Goal: Task Accomplishment & Management: Complete application form

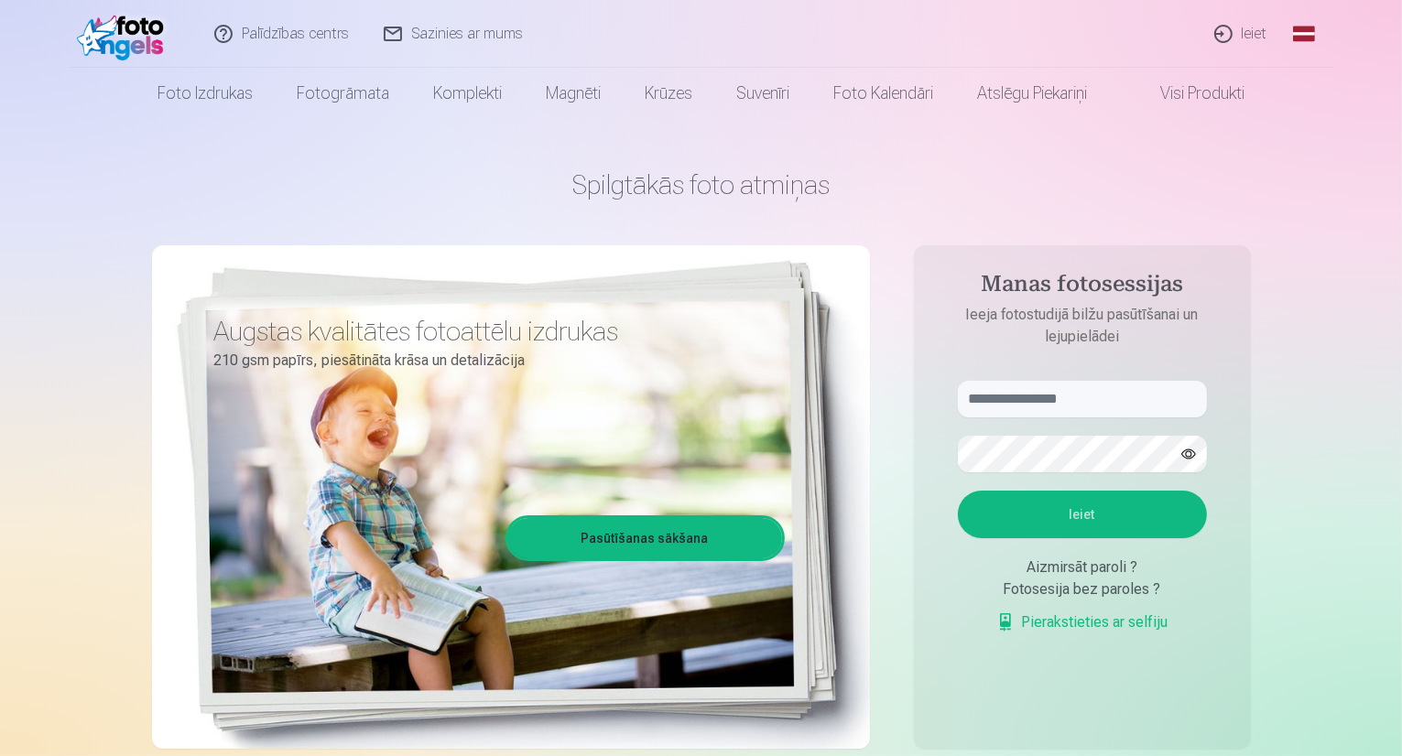
scroll to position [92, 0]
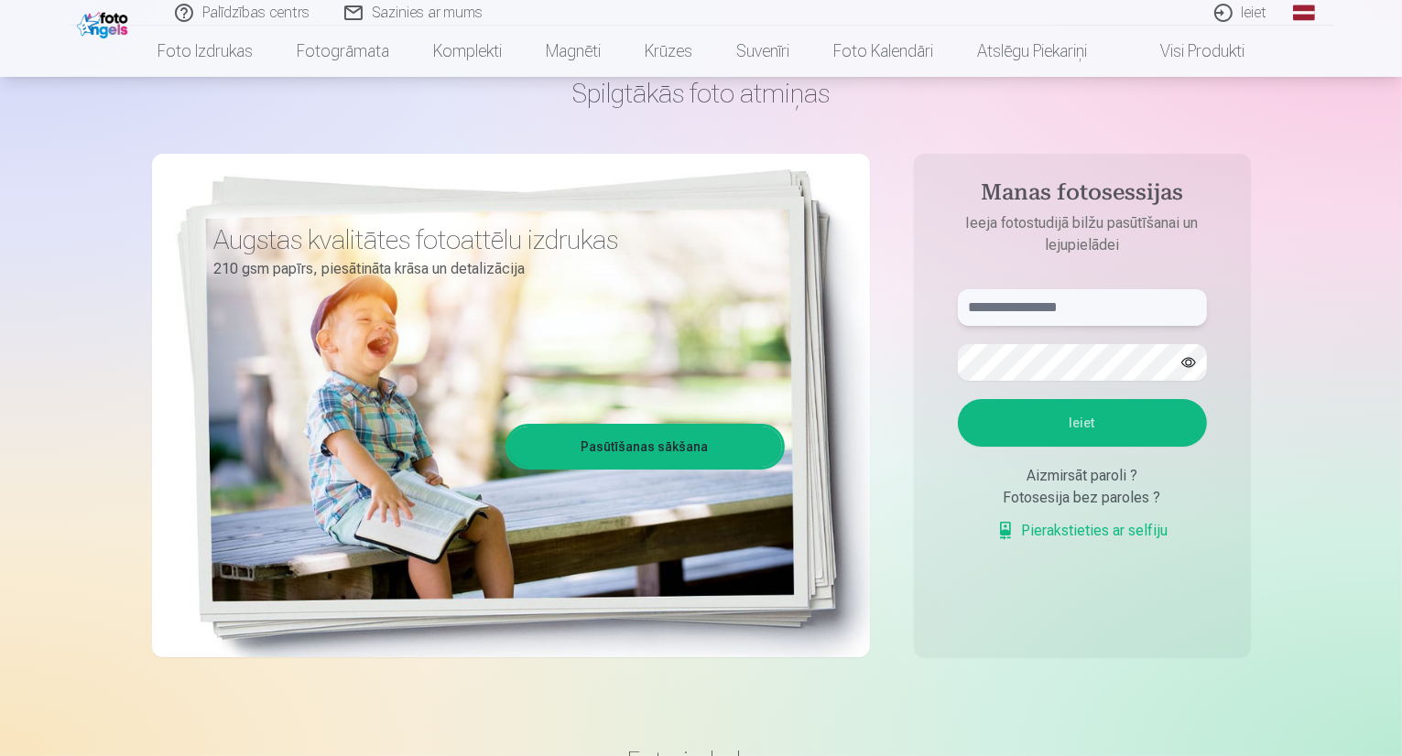
click at [1078, 314] on input "text" at bounding box center [1082, 307] width 249 height 37
click at [1031, 294] on input "text" at bounding box center [1082, 307] width 249 height 37
paste input "**********"
type input "**********"
click at [1068, 429] on button "Ieiet" at bounding box center [1082, 423] width 249 height 48
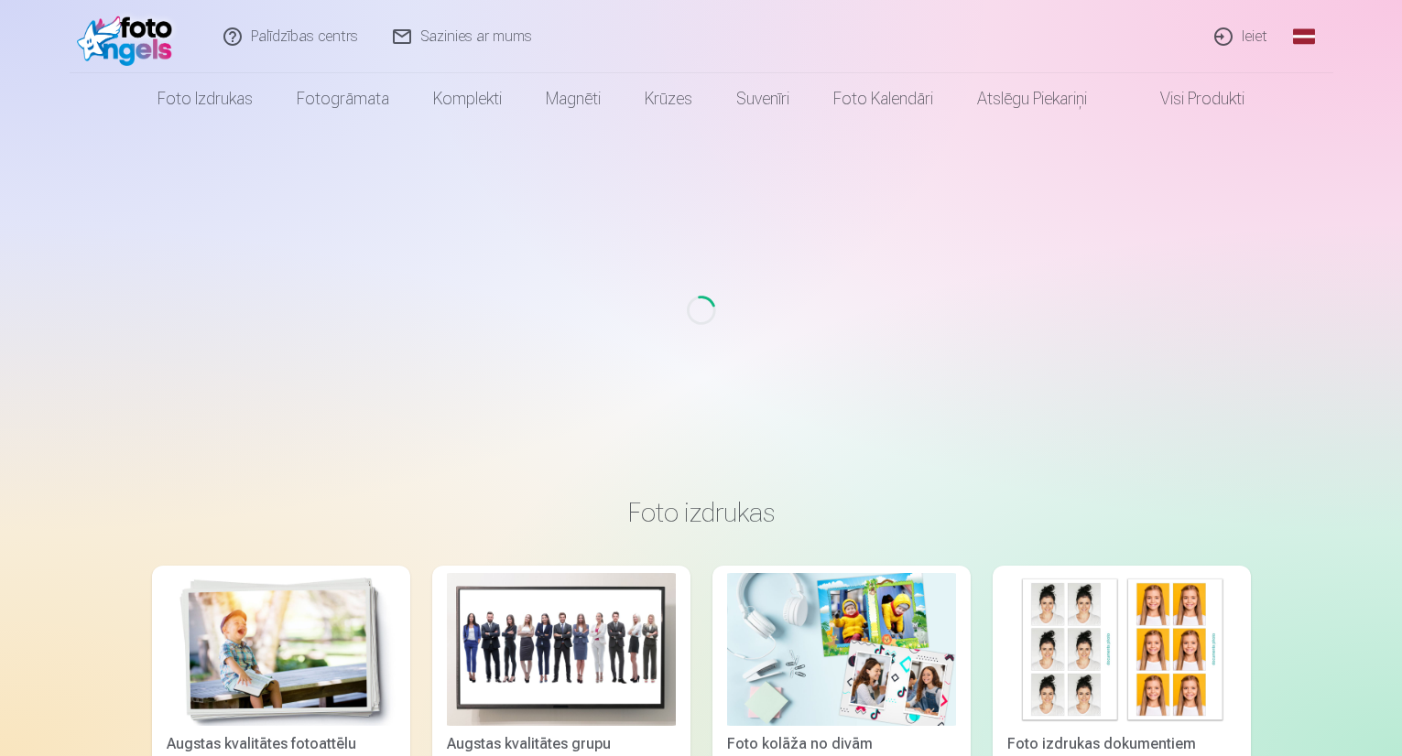
scroll to position [92, 0]
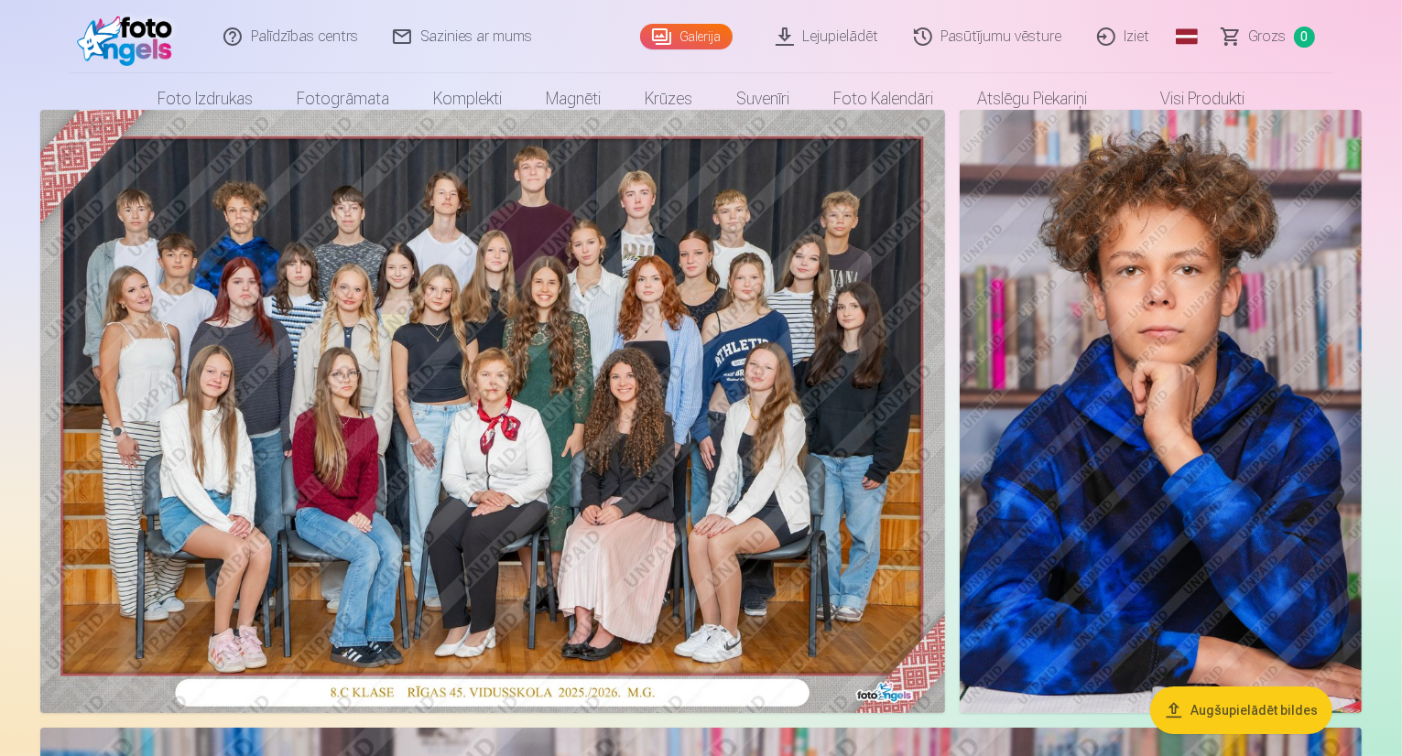
click at [488, 320] on img at bounding box center [492, 411] width 905 height 603
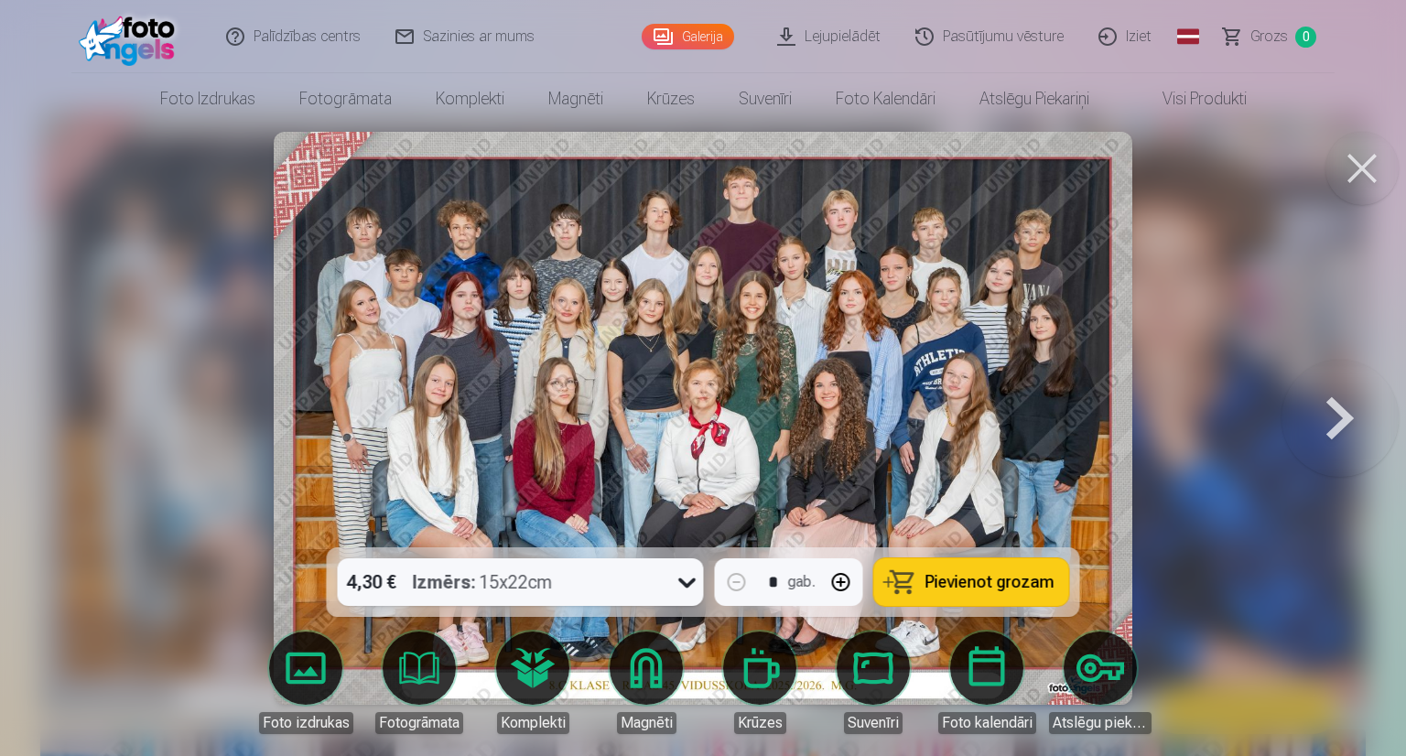
click at [1361, 166] on button at bounding box center [1362, 168] width 73 height 73
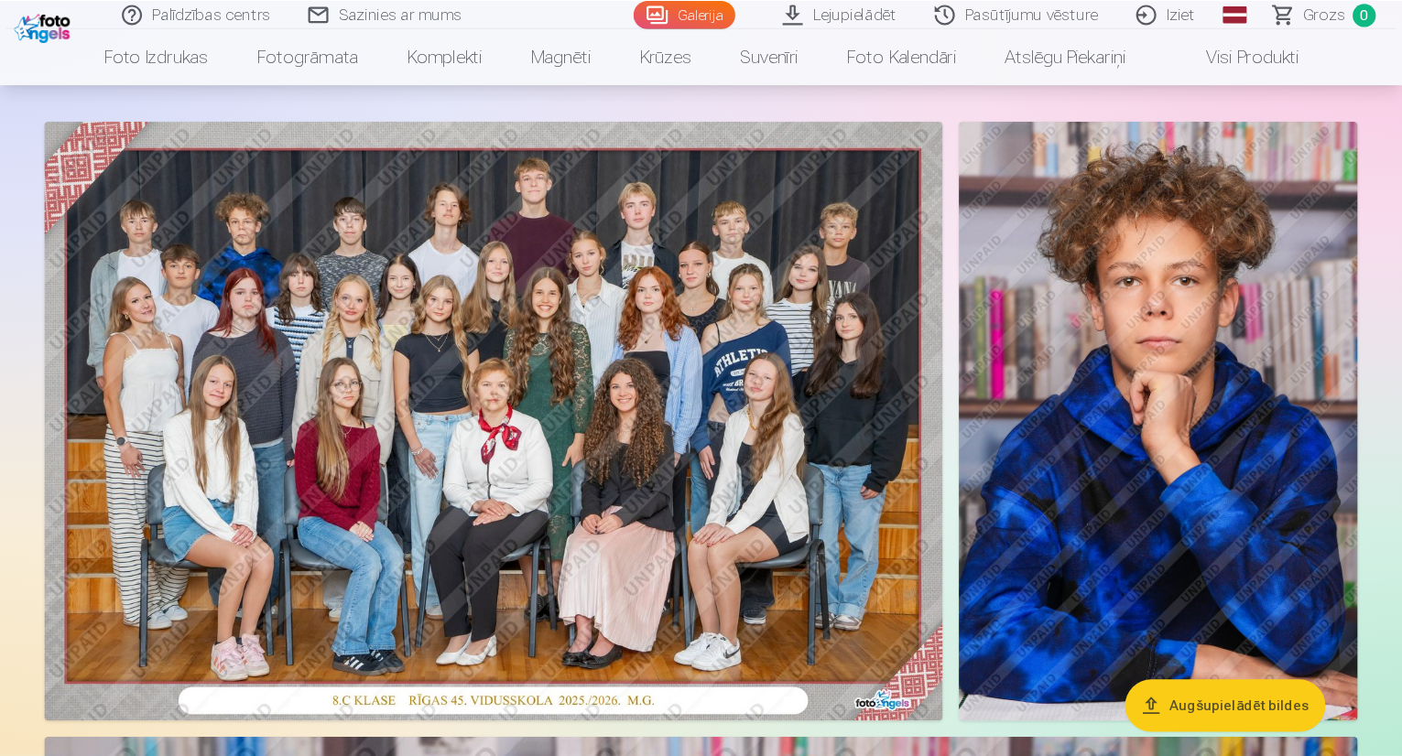
scroll to position [92, 0]
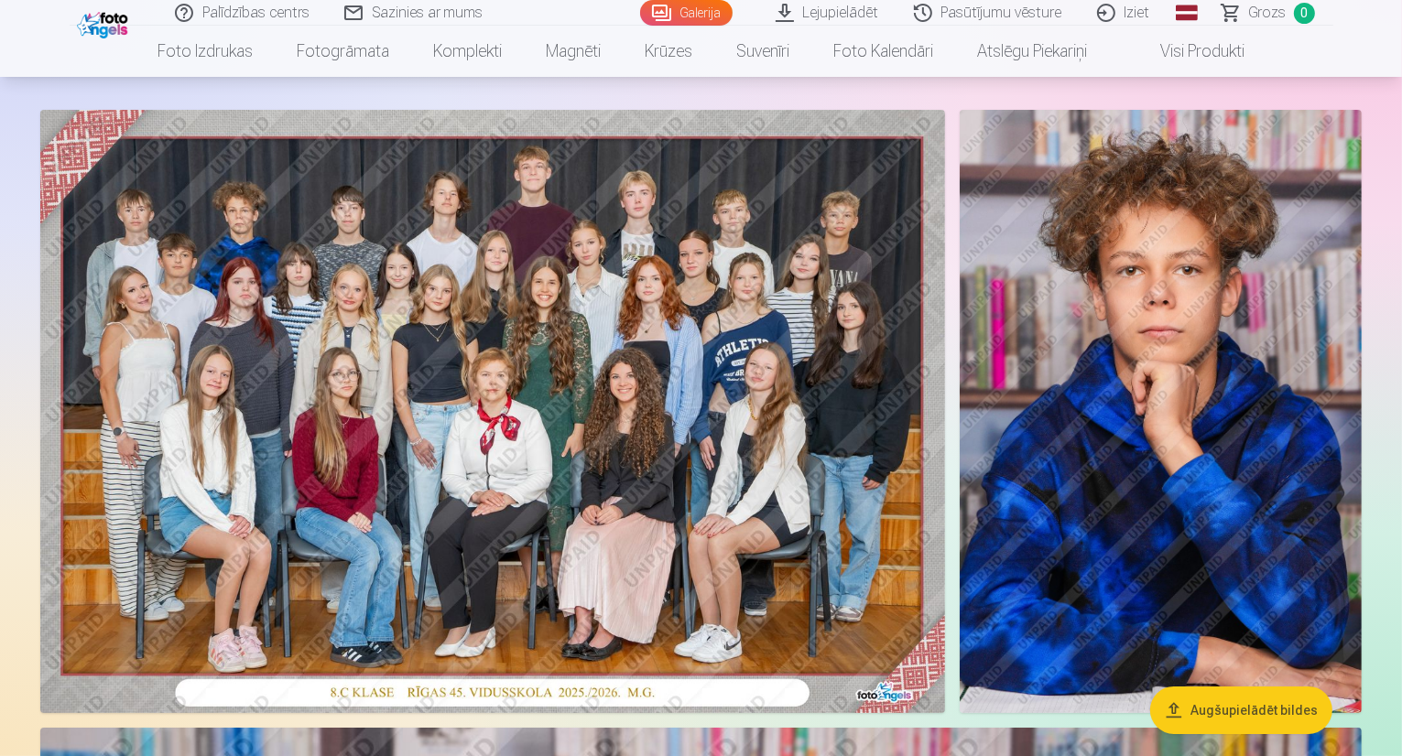
drag, startPoint x: 1384, startPoint y: 1, endPoint x: 503, endPoint y: 81, distance: 885.4
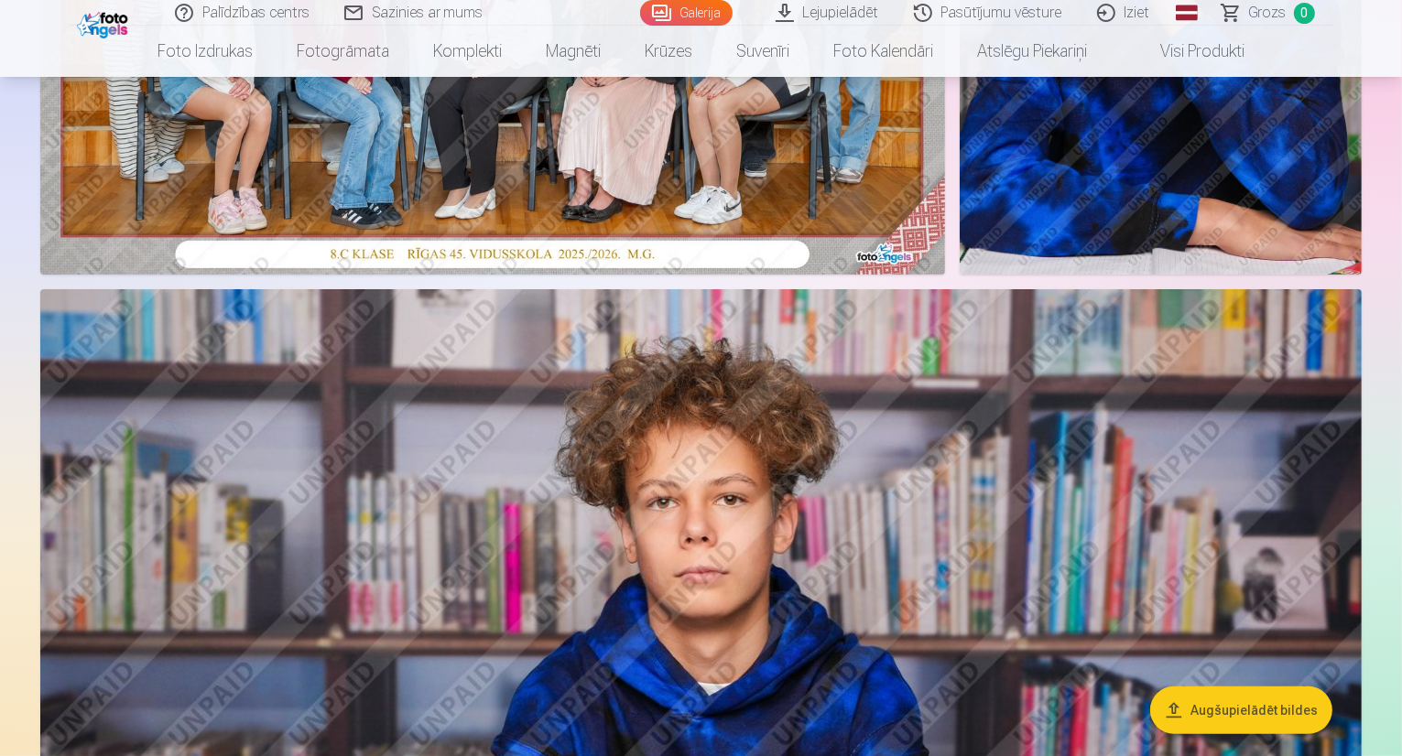
scroll to position [549, 0]
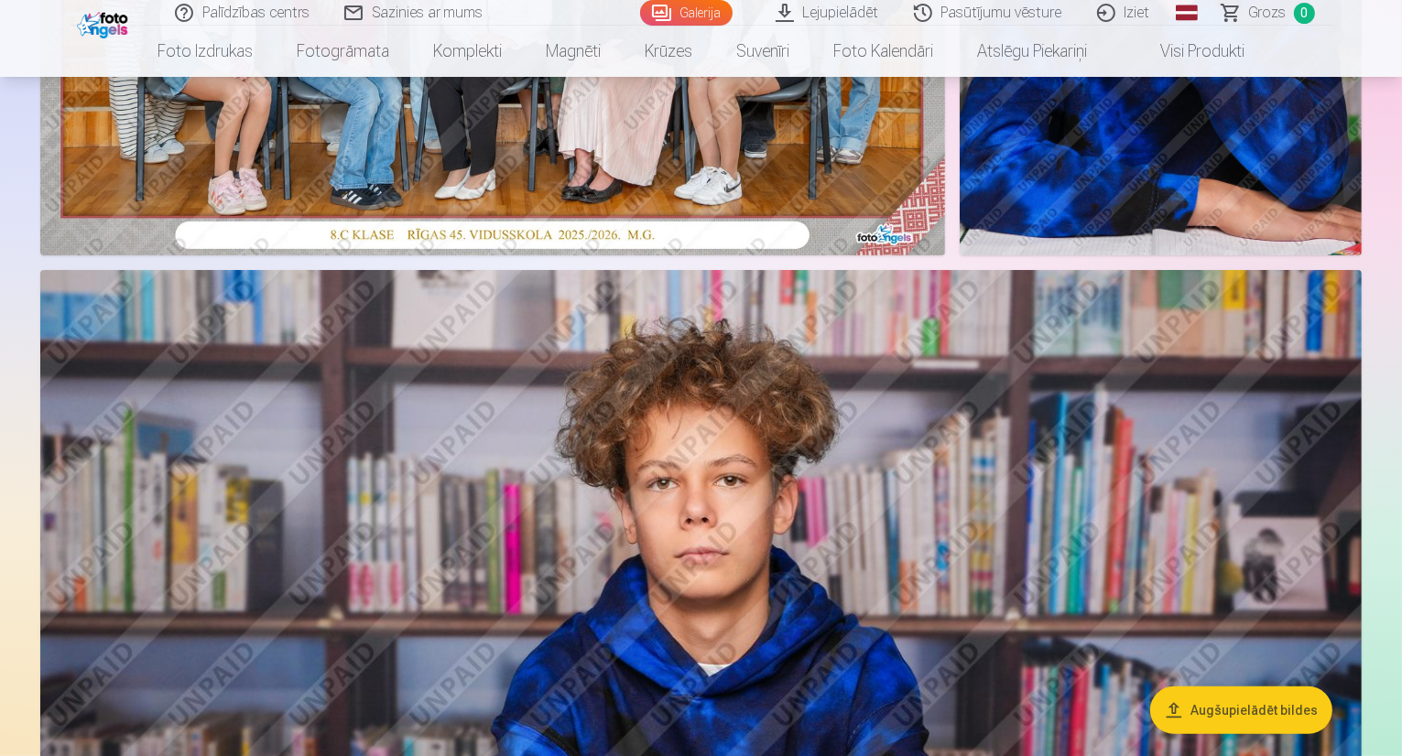
click at [1223, 321] on img at bounding box center [700, 710] width 1321 height 881
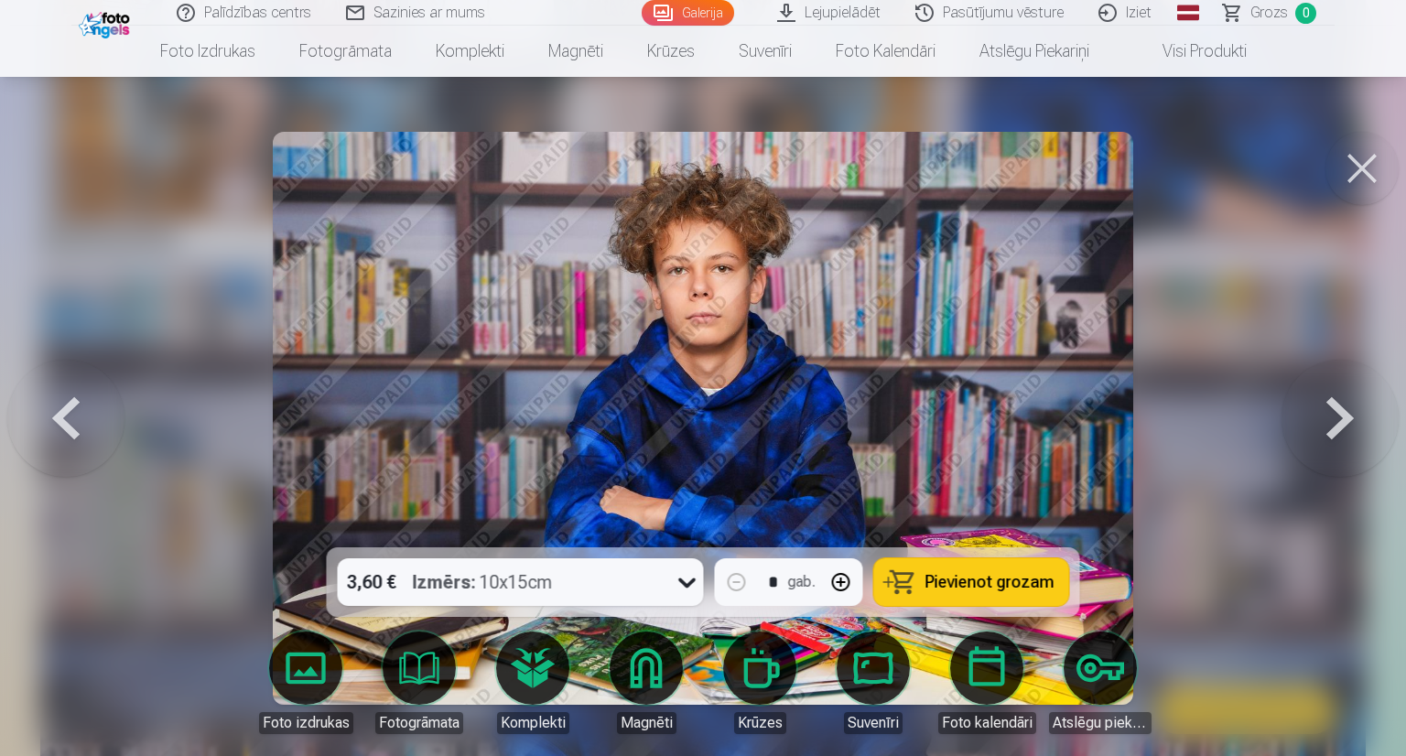
click at [1334, 414] on button at bounding box center [1340, 419] width 117 height 222
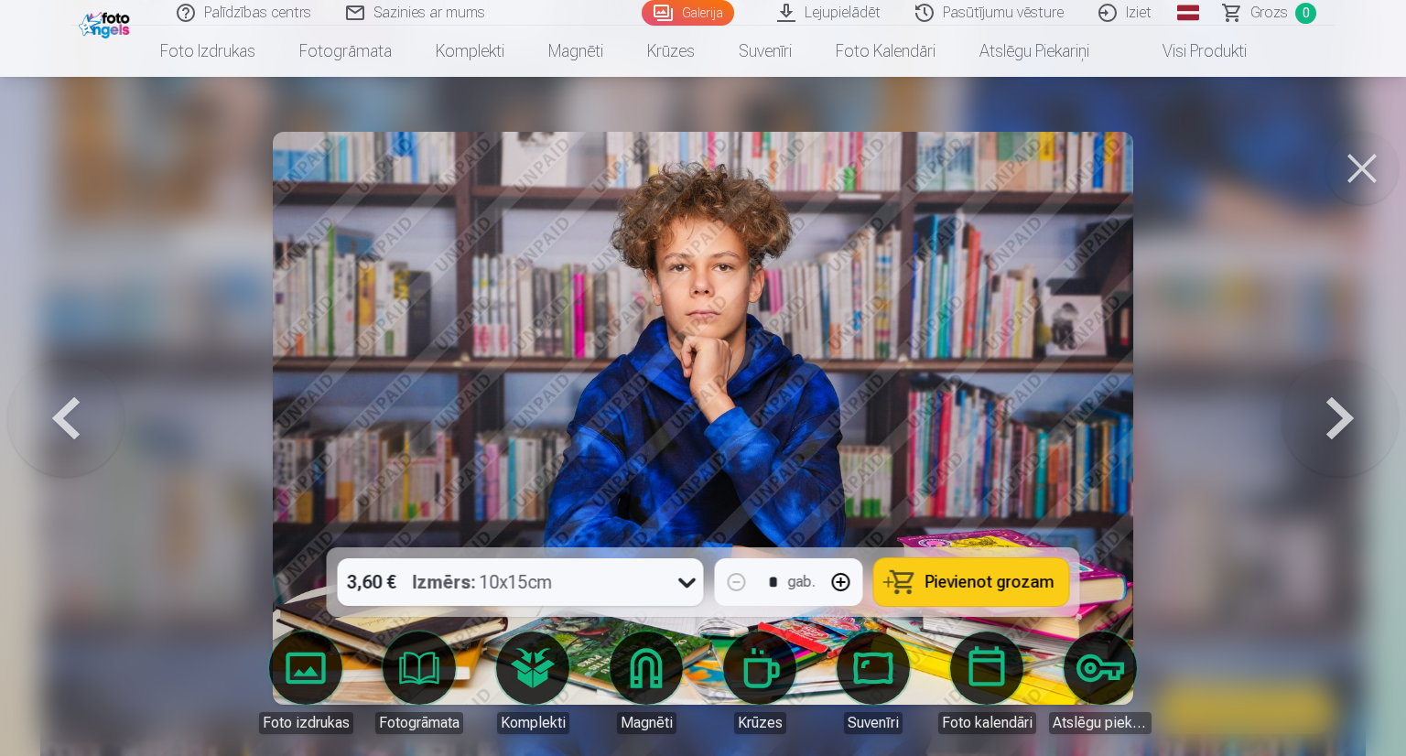
click at [1334, 414] on button at bounding box center [1340, 419] width 117 height 222
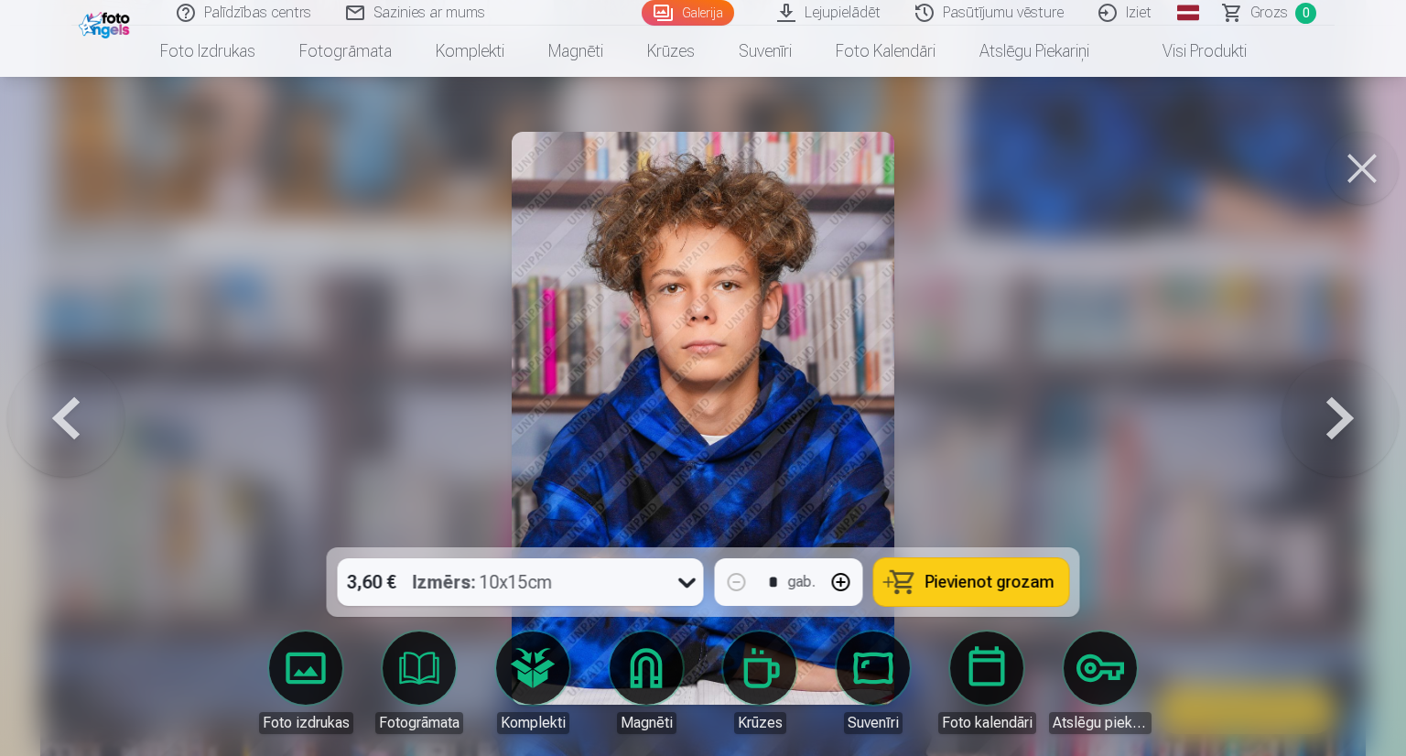
click at [67, 422] on button at bounding box center [65, 419] width 117 height 222
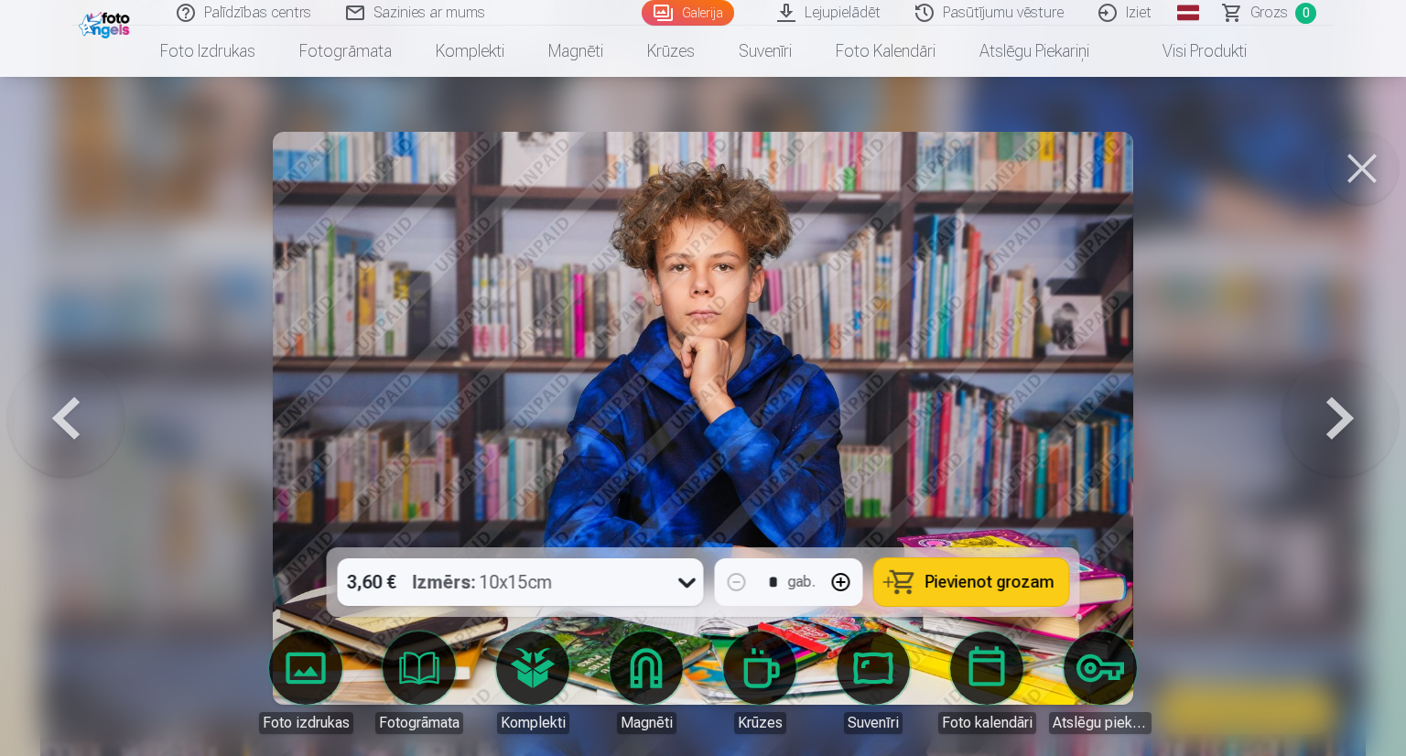
click at [67, 422] on button at bounding box center [65, 419] width 117 height 222
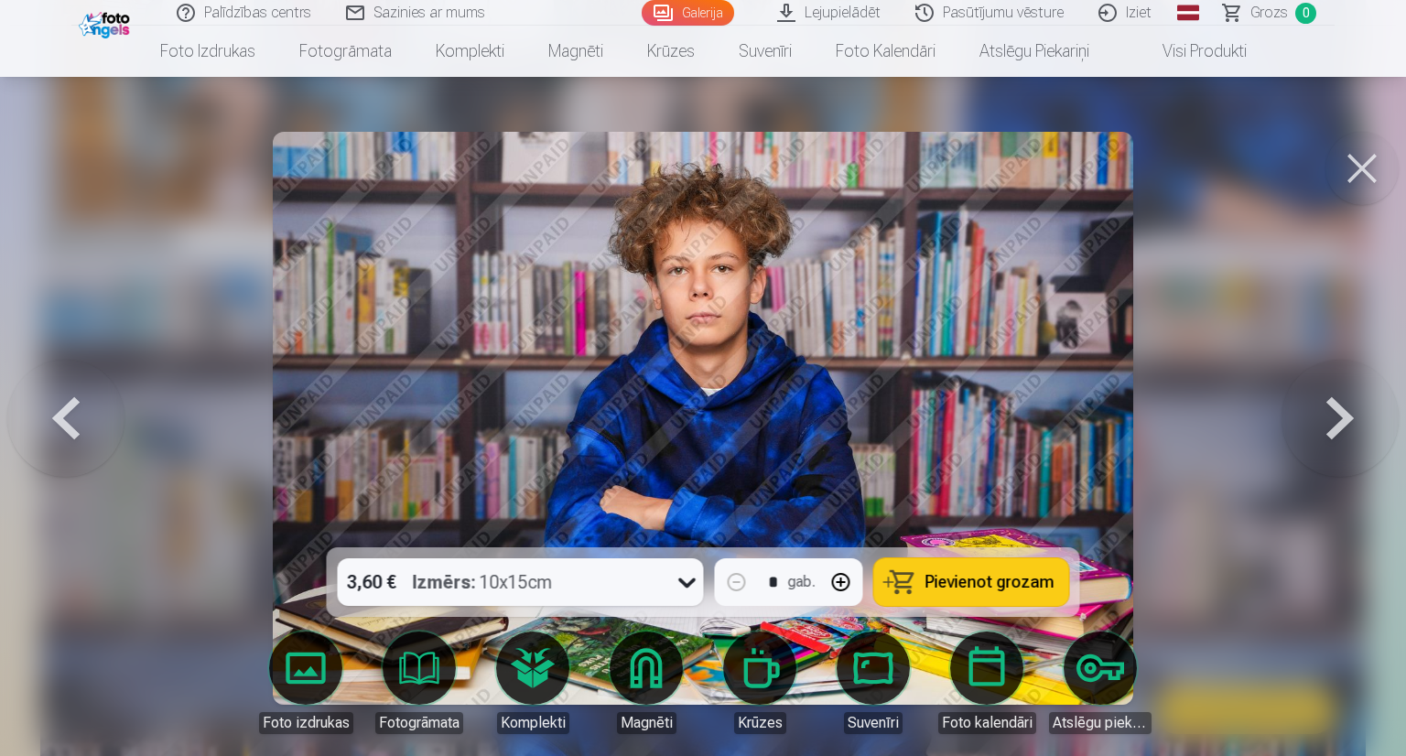
click at [67, 422] on button at bounding box center [65, 419] width 117 height 222
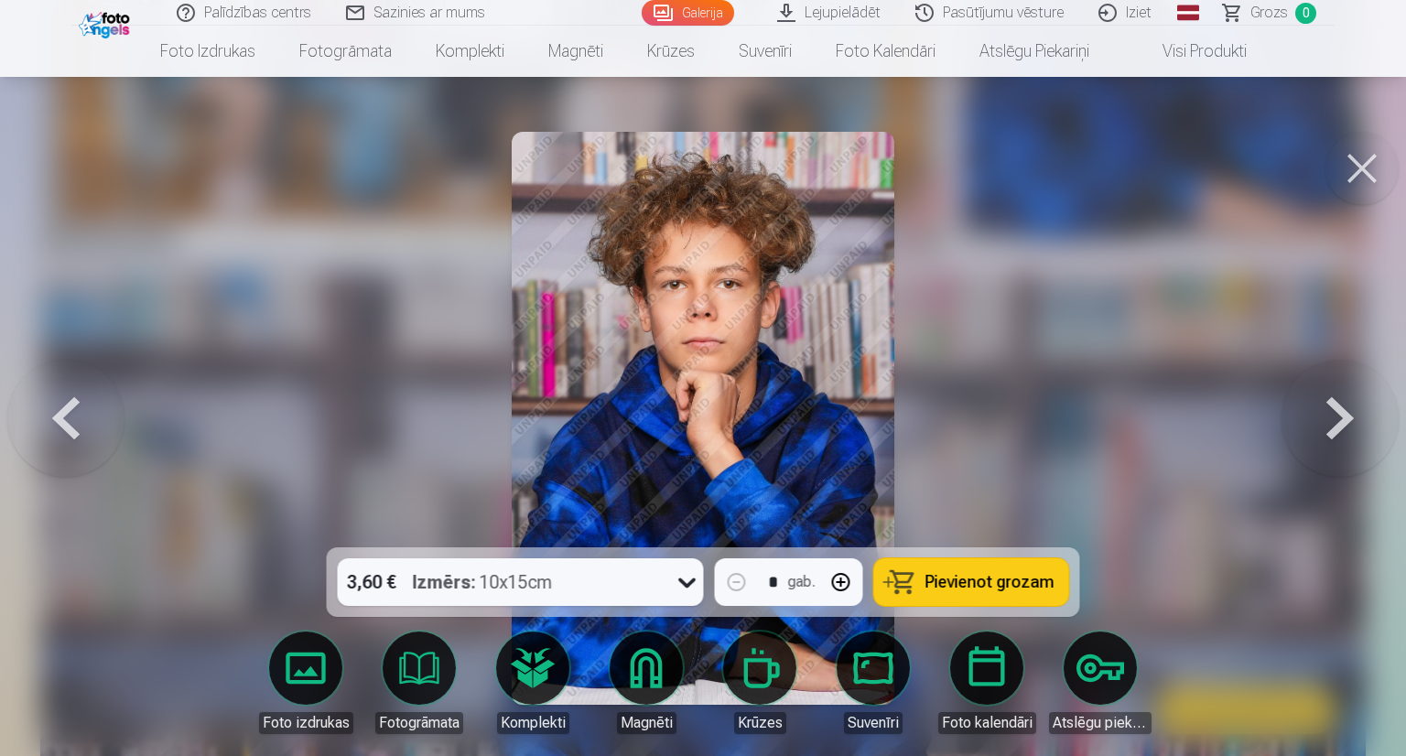
click at [67, 422] on button at bounding box center [65, 419] width 117 height 222
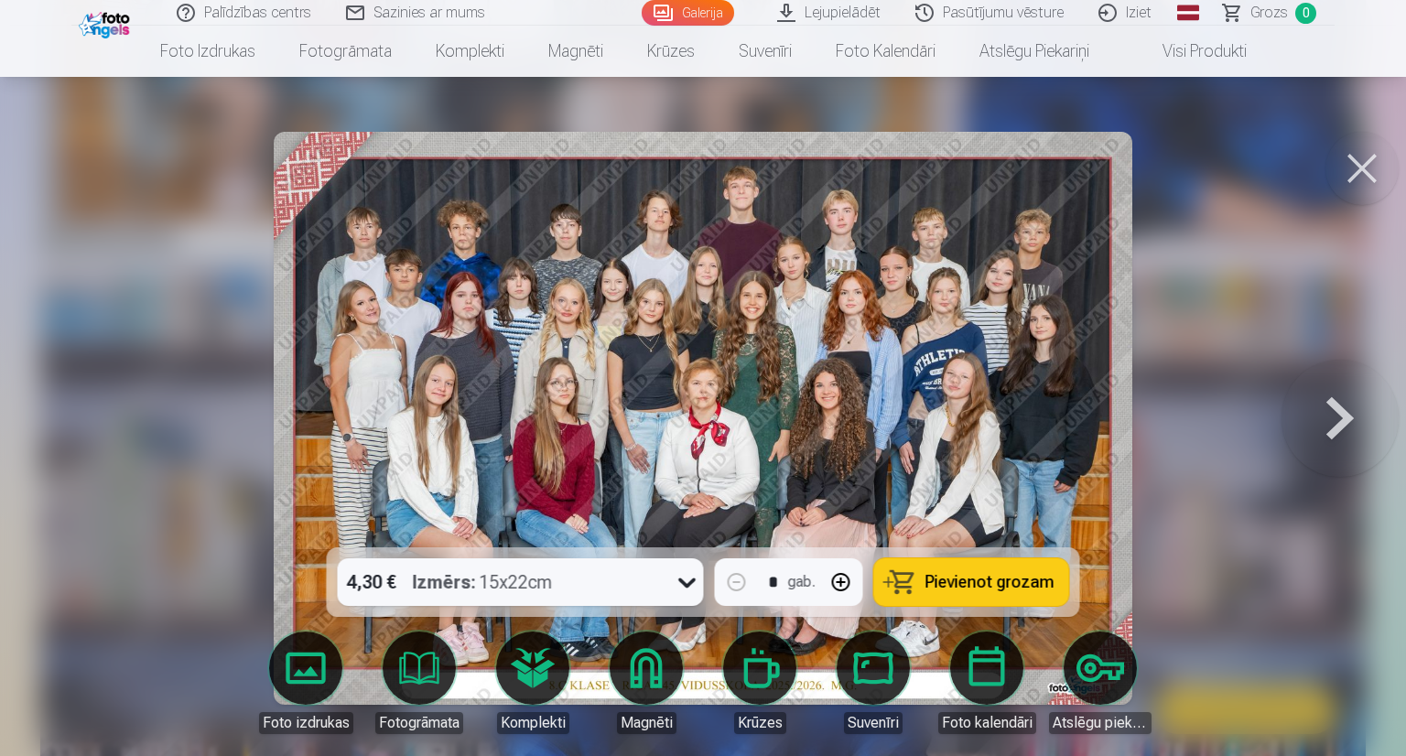
click at [1371, 164] on button at bounding box center [1362, 168] width 73 height 73
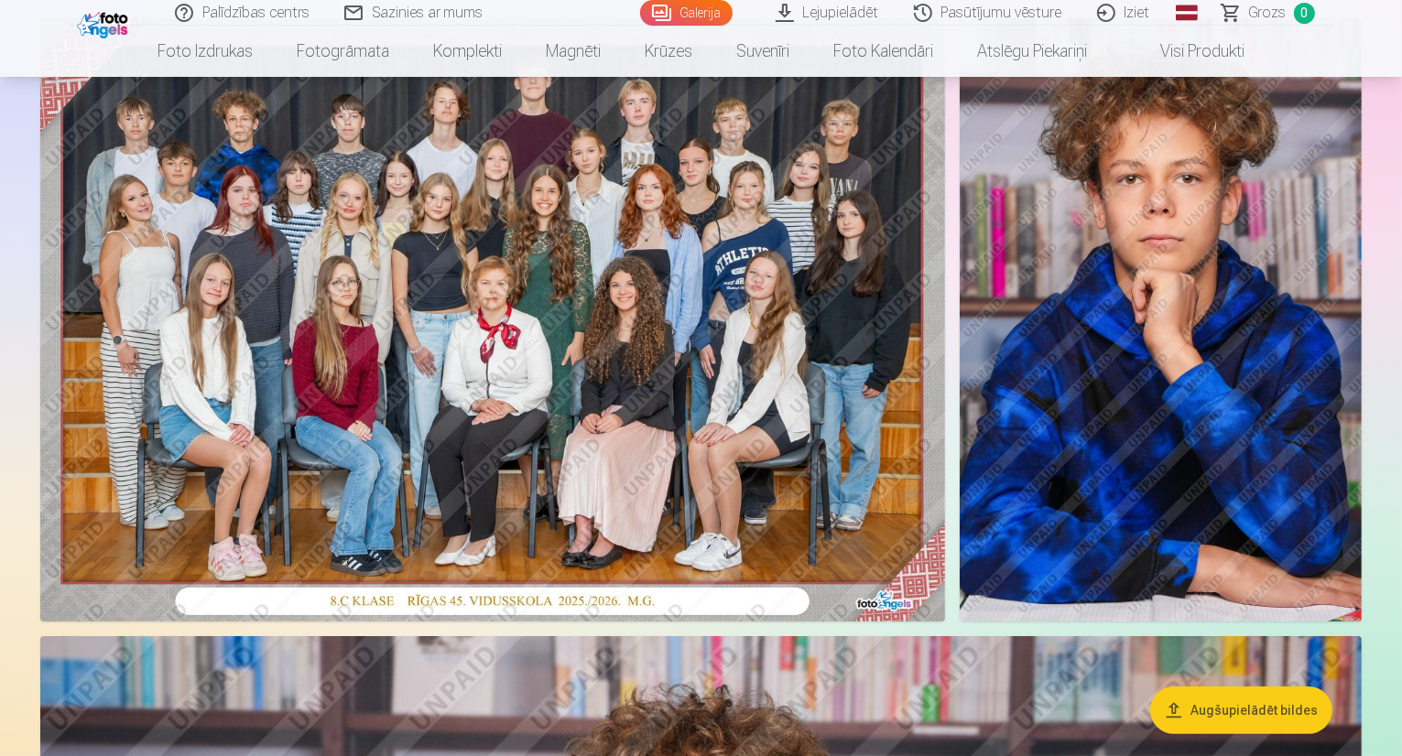
scroll to position [183, 0]
click at [1222, 233] on img at bounding box center [1161, 319] width 402 height 603
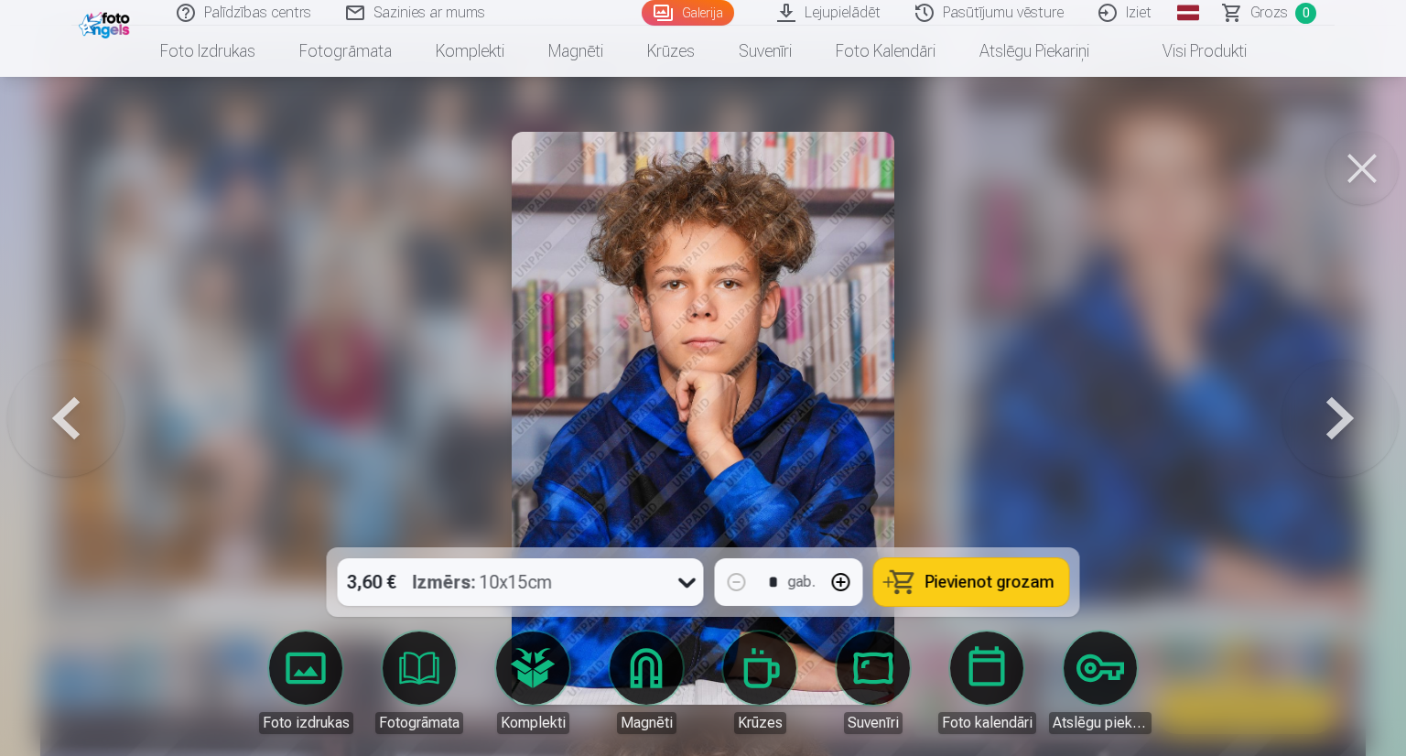
click at [80, 407] on button at bounding box center [65, 419] width 117 height 222
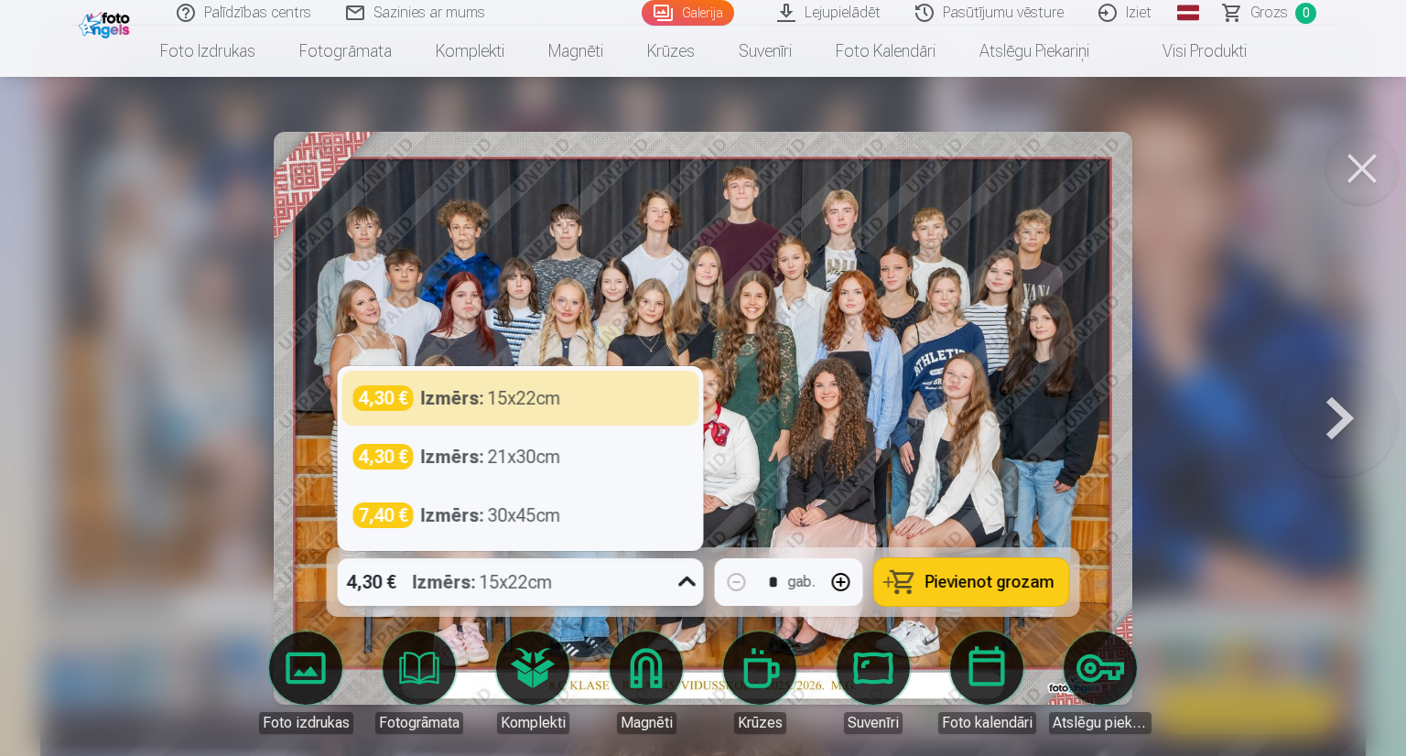
click at [689, 581] on icon at bounding box center [687, 582] width 29 height 29
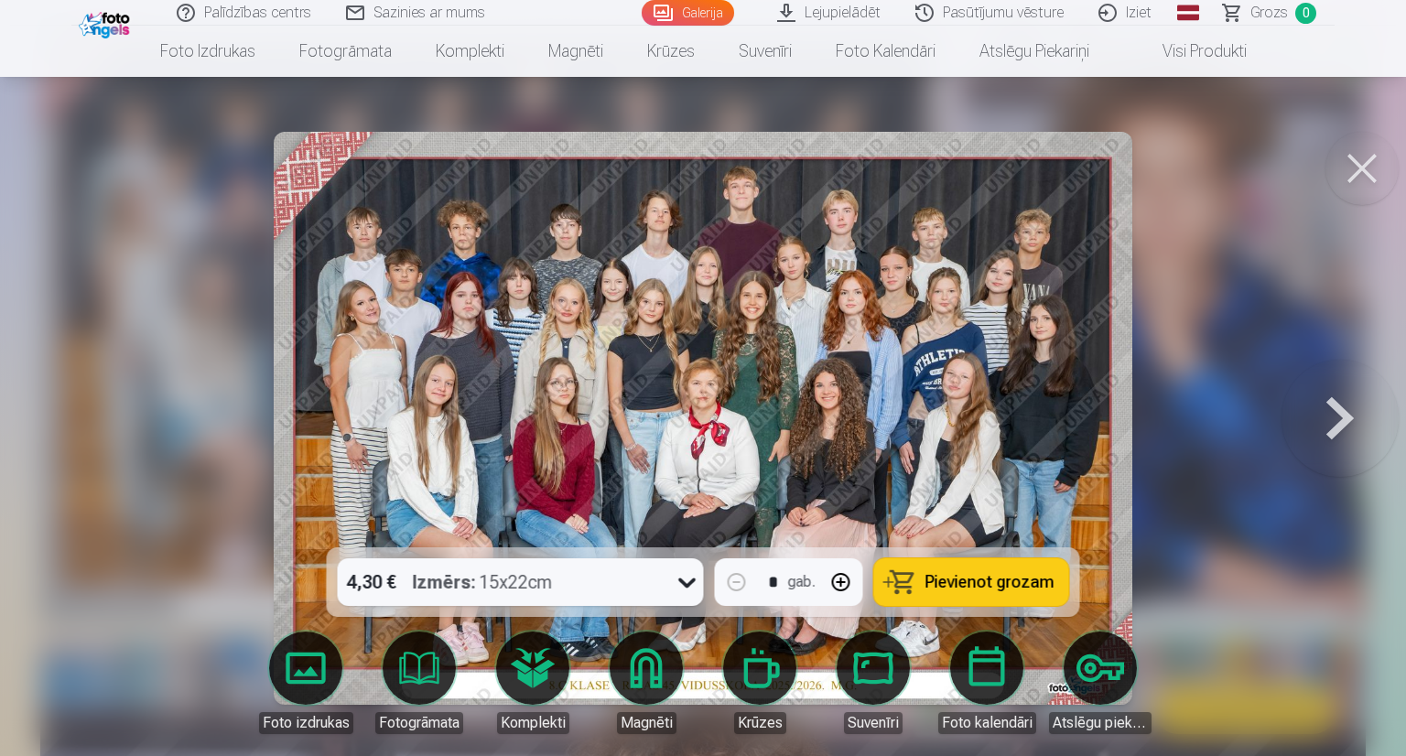
click at [895, 385] on img at bounding box center [703, 418] width 859 height 573
click at [1361, 160] on button at bounding box center [1362, 168] width 73 height 73
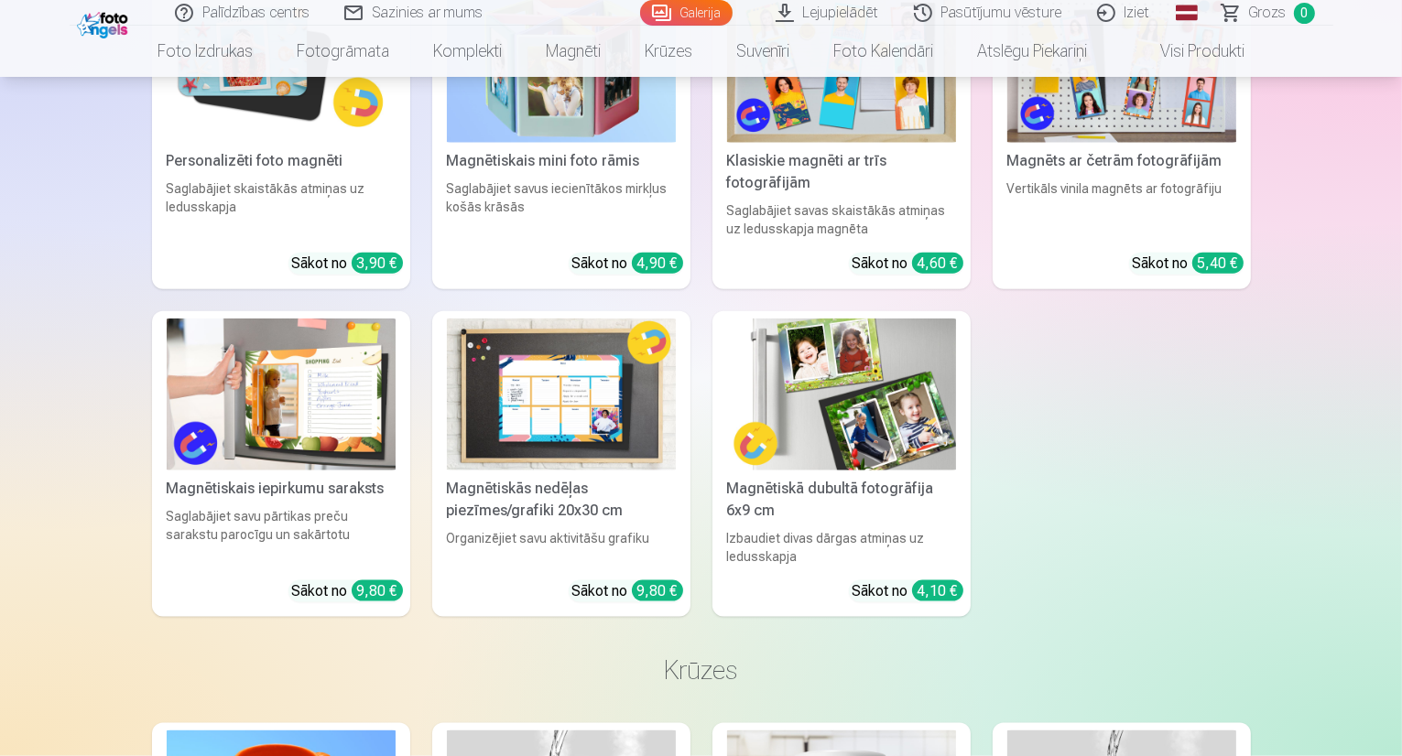
scroll to position [9339, 0]
